Goal: Task Accomplishment & Management: Complete application form

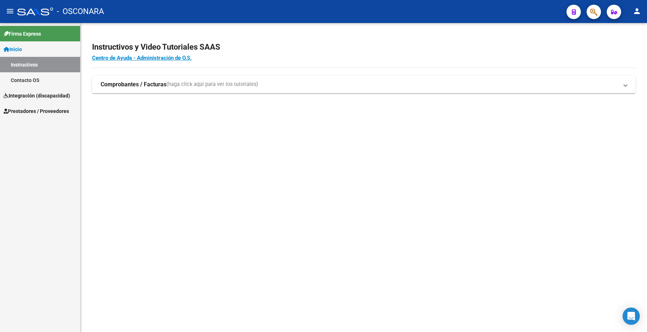
click at [48, 111] on span "Prestadores / Proveedores" at bounding box center [36, 111] width 65 height 8
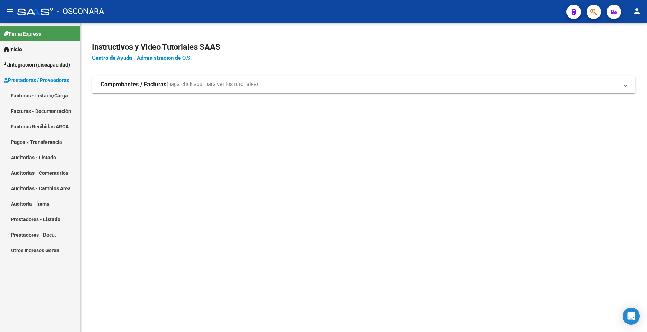
click at [56, 93] on link "Facturas - Listado/Carga" at bounding box center [40, 95] width 80 height 15
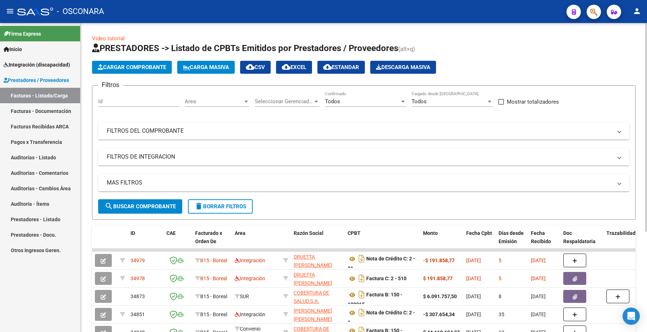
click at [228, 128] on mat-panel-title "FILTROS DEL COMPROBANTE" at bounding box center [360, 131] width 506 height 8
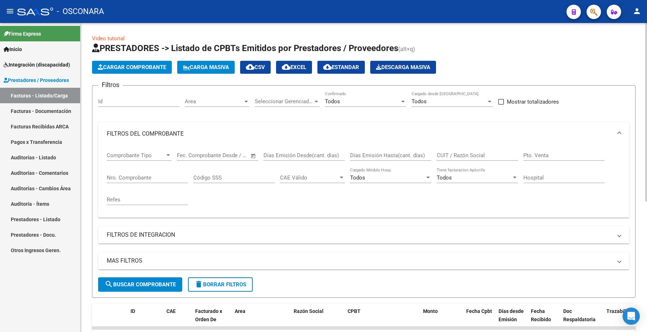
click at [471, 158] on div "CUIT / Razón Social" at bounding box center [477, 152] width 81 height 15
click at [467, 154] on input "CUIT / Razón Social" at bounding box center [477, 155] width 81 height 6
paste input "27390102963"
type input "27390102963"
click at [164, 281] on span "search Buscar Comprobante" at bounding box center [140, 284] width 71 height 6
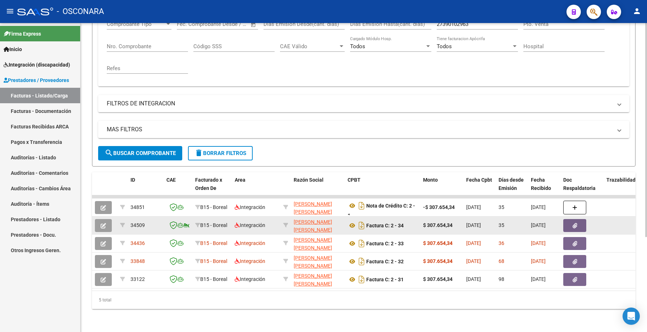
scroll to position [135, 0]
click at [107, 219] on button "button" at bounding box center [103, 225] width 17 height 13
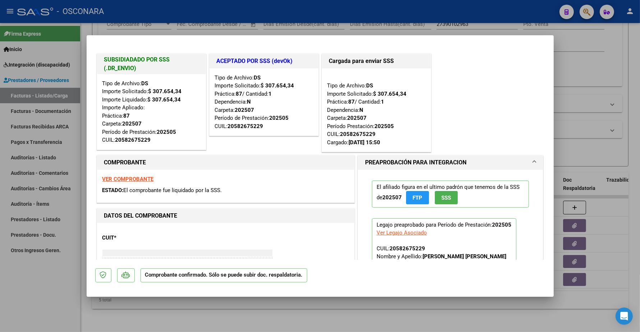
type input "$ 0,00"
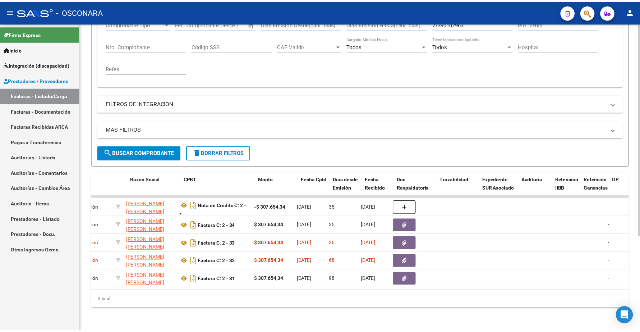
scroll to position [0, 0]
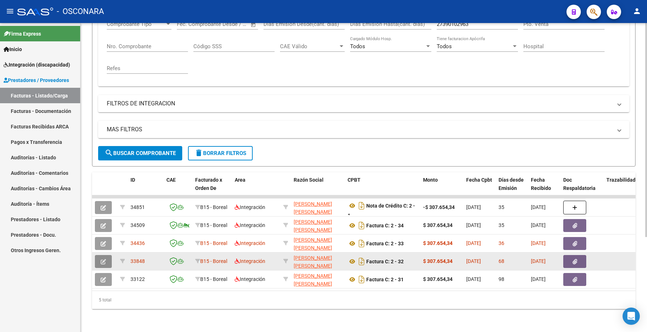
click at [99, 255] on button "button" at bounding box center [103, 261] width 17 height 13
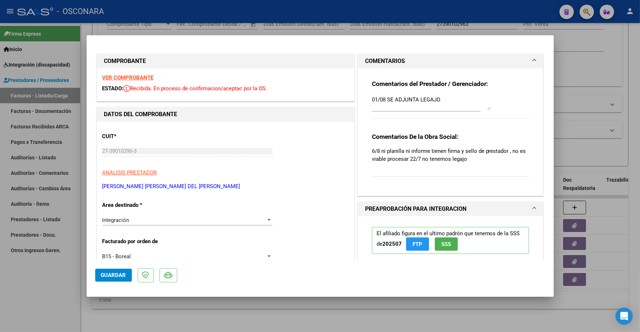
click at [133, 80] on strong "VER COMPROBANTE" at bounding box center [127, 77] width 51 height 6
type input "$ 0,00"
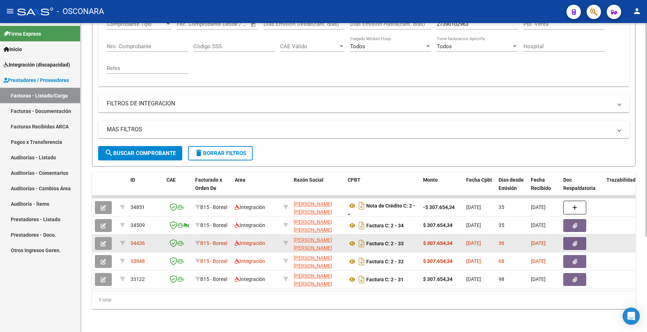
click at [106, 237] on button "button" at bounding box center [103, 243] width 17 height 13
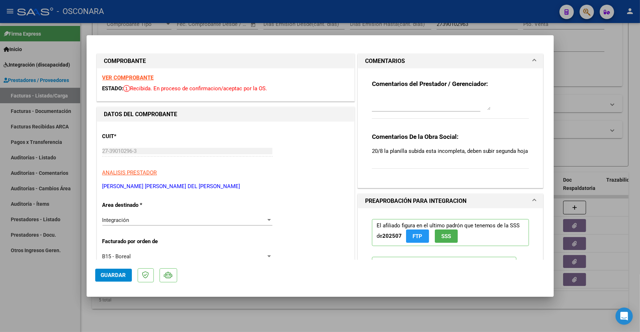
click at [144, 74] on strong "VER COMPROBANTE" at bounding box center [127, 77] width 51 height 6
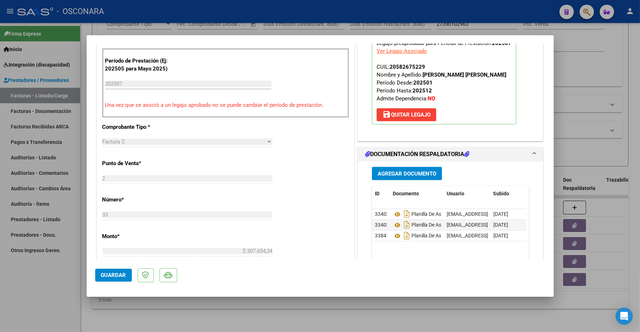
scroll to position [225, 0]
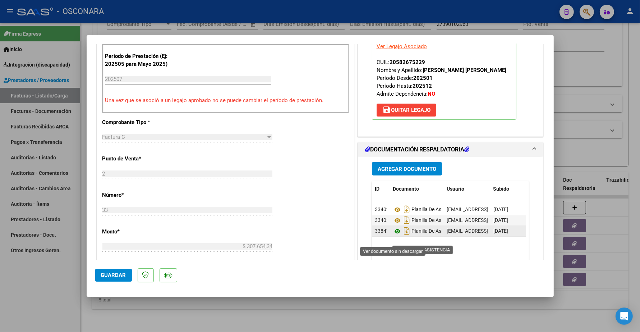
click at [394, 236] on icon at bounding box center [397, 231] width 9 height 9
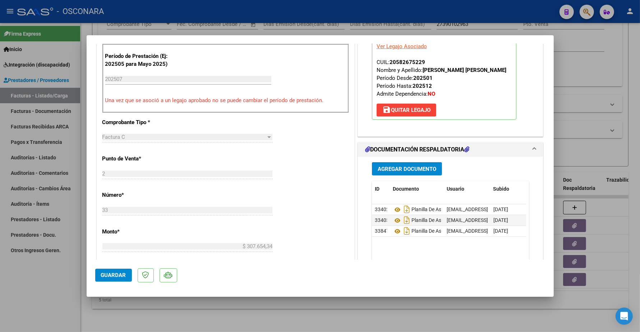
scroll to position [315, 0]
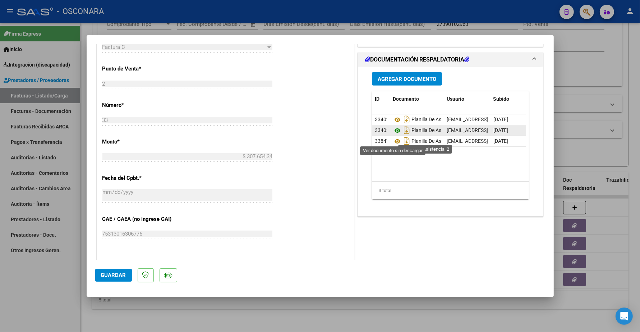
click at [393, 135] on icon at bounding box center [397, 130] width 9 height 9
click at [362, 306] on div at bounding box center [320, 166] width 640 height 332
type input "$ 0,00"
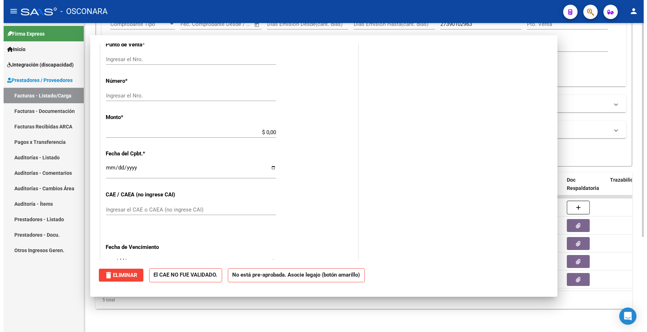
scroll to position [0, 0]
